Goal: Navigation & Orientation: Find specific page/section

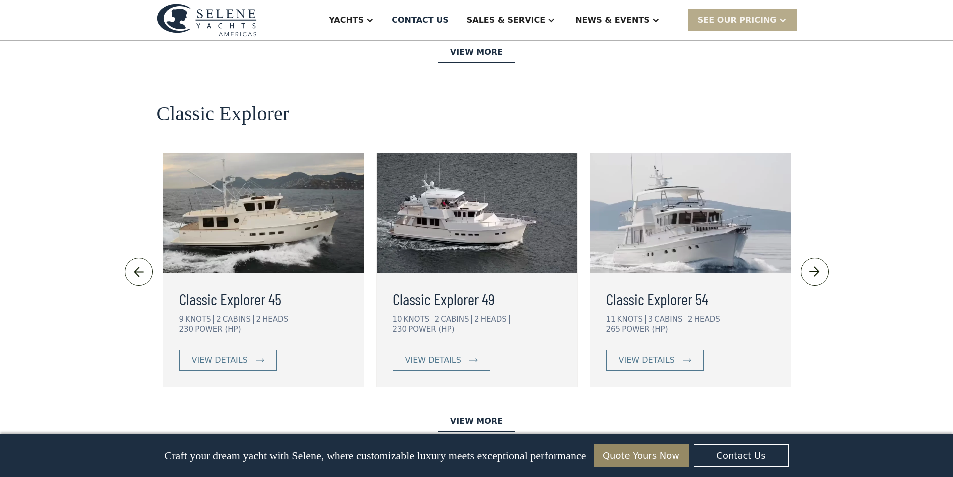
scroll to position [2102, 0]
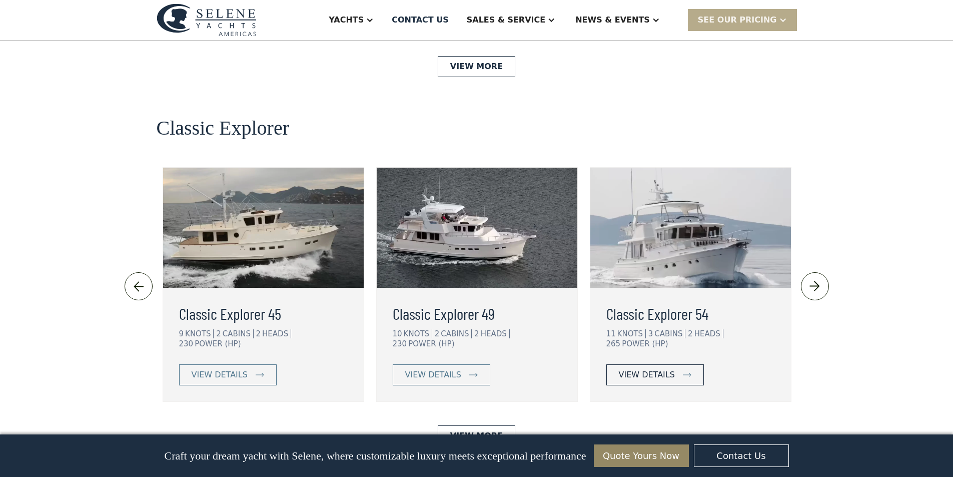
click at [652, 369] on div "view details" at bounding box center [647, 375] width 56 height 12
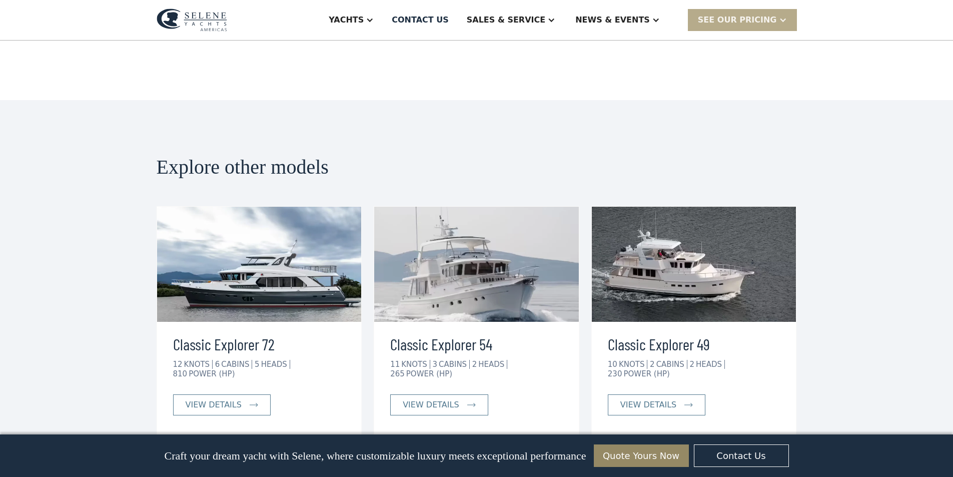
scroll to position [2101, 0]
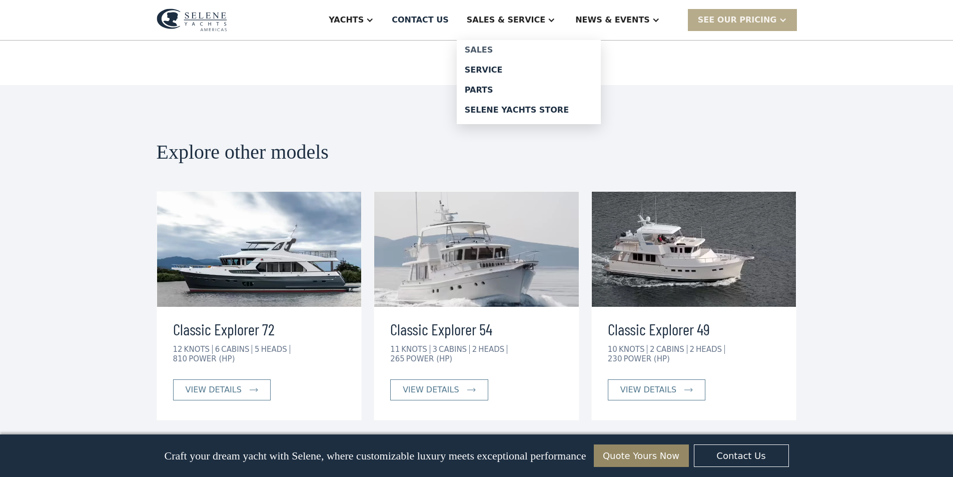
click at [524, 49] on div "Sales" at bounding box center [529, 50] width 128 height 8
